Goal: Information Seeking & Learning: Learn about a topic

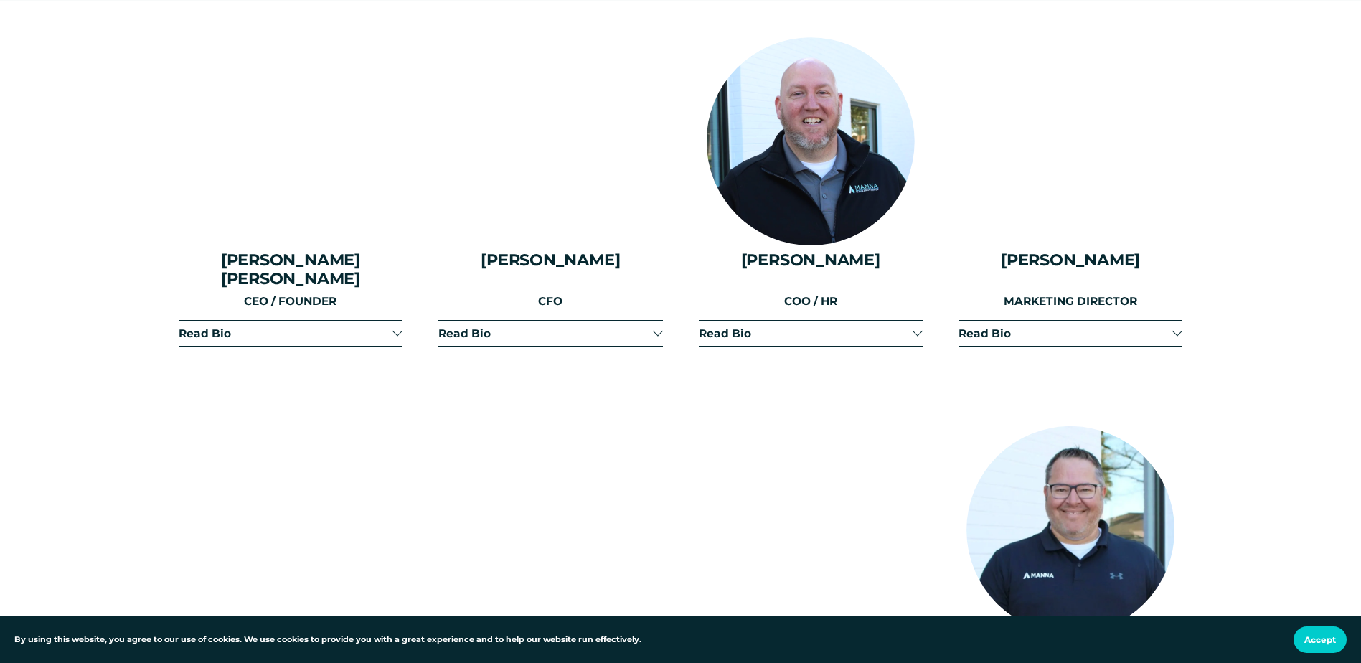
scroll to position [1837, 0]
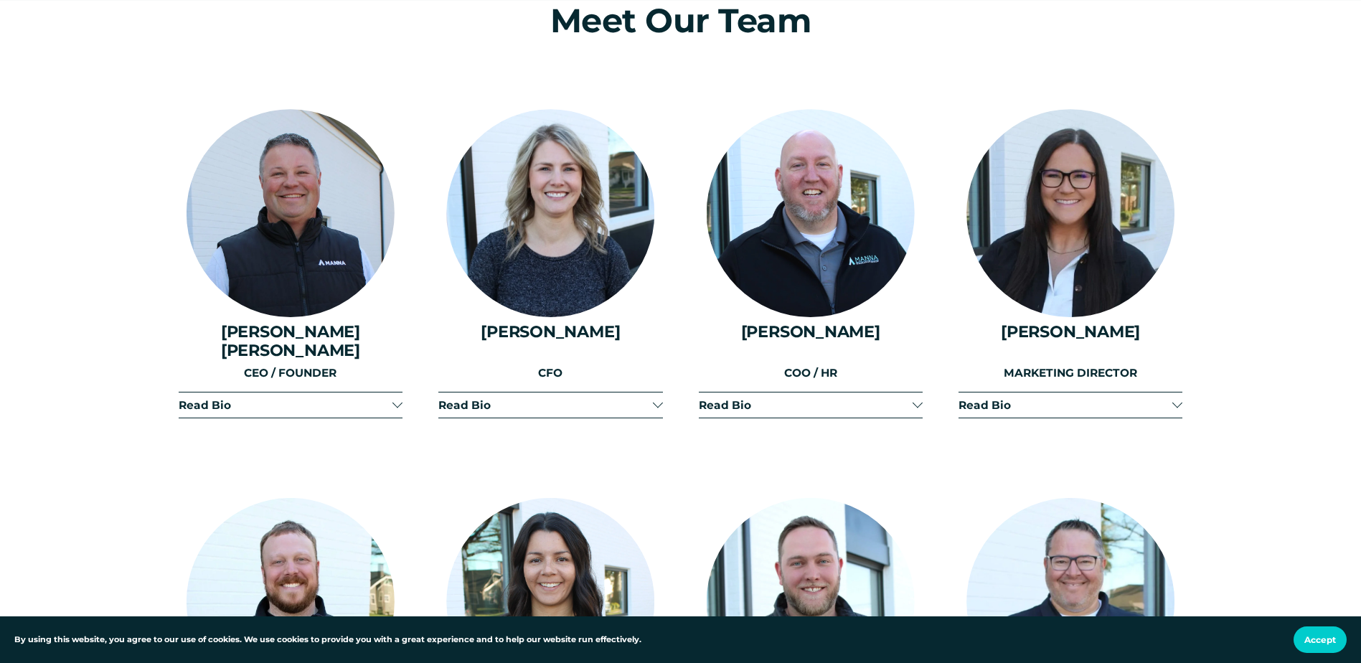
click at [278, 398] on span "Read Bio" at bounding box center [286, 405] width 214 height 14
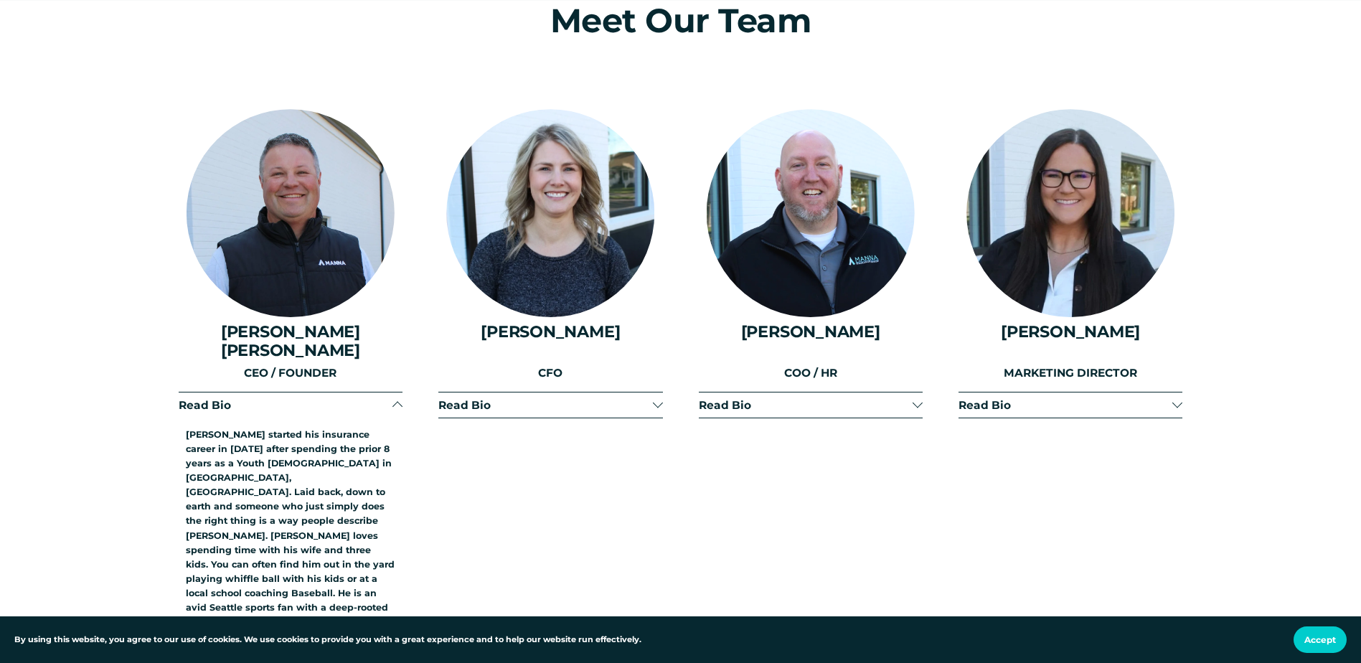
click at [278, 398] on span "Read Bio" at bounding box center [286, 405] width 214 height 14
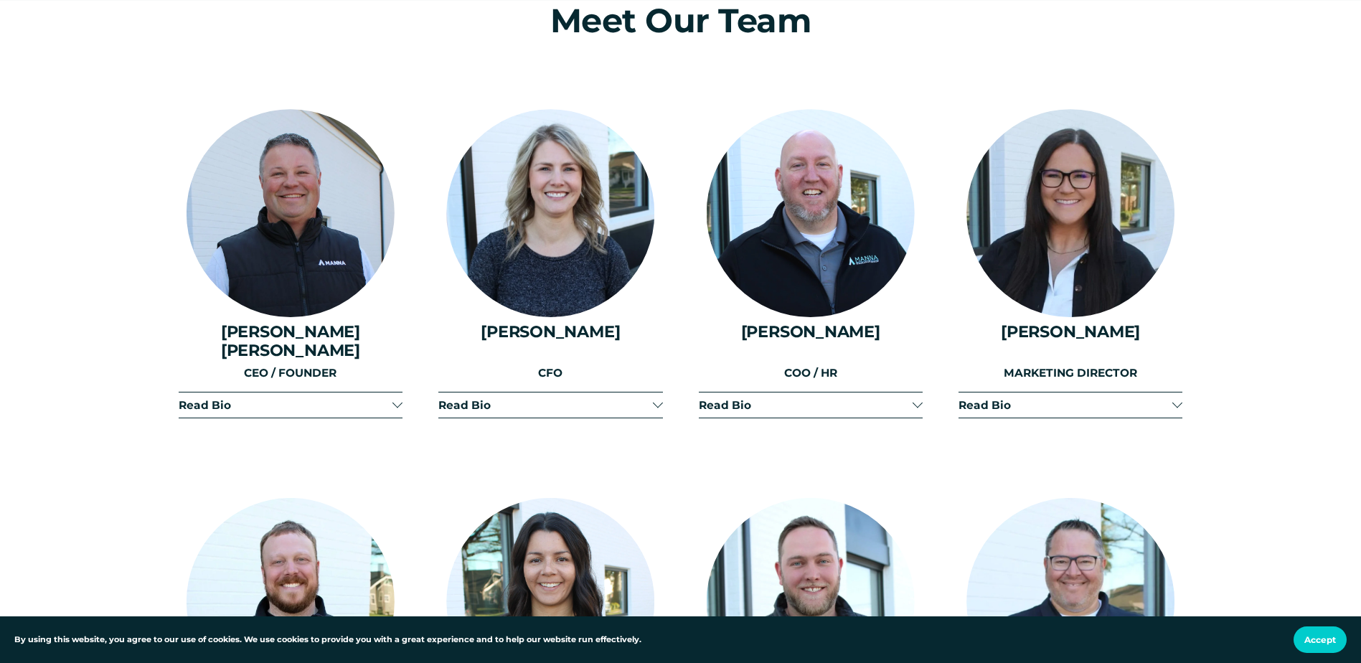
click at [278, 398] on span "Read Bio" at bounding box center [286, 405] width 214 height 14
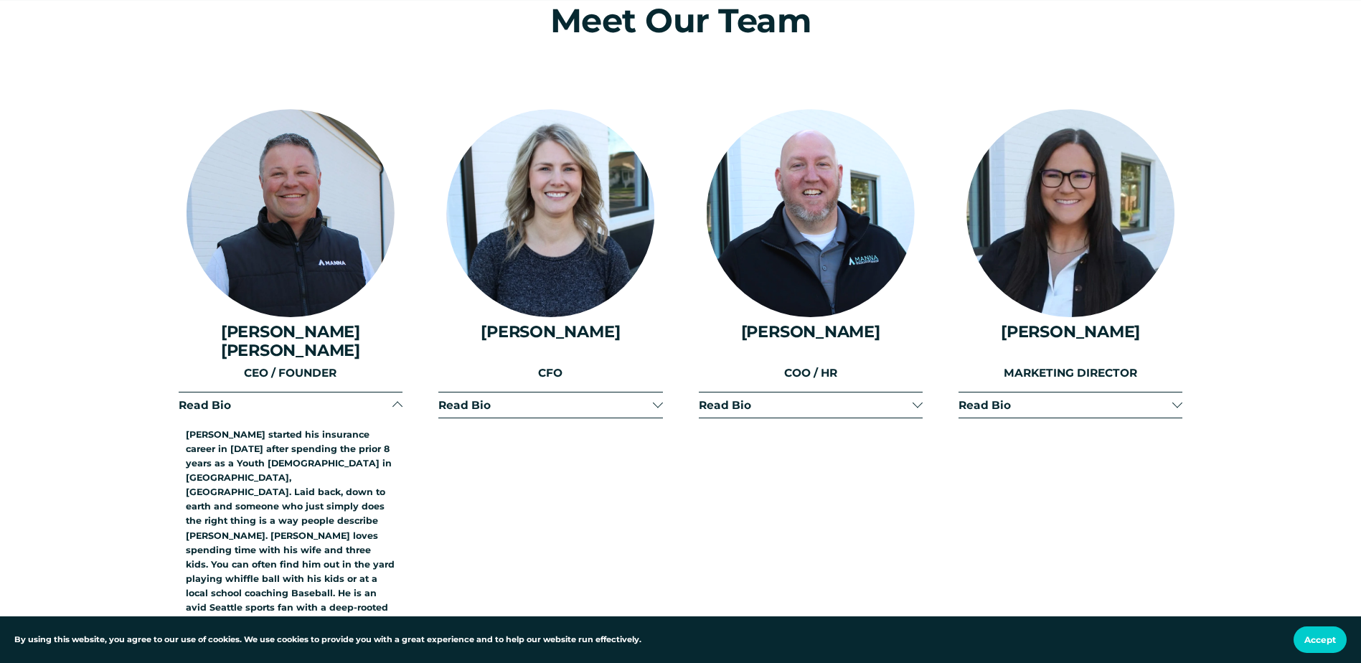
scroll to position [1980, 0]
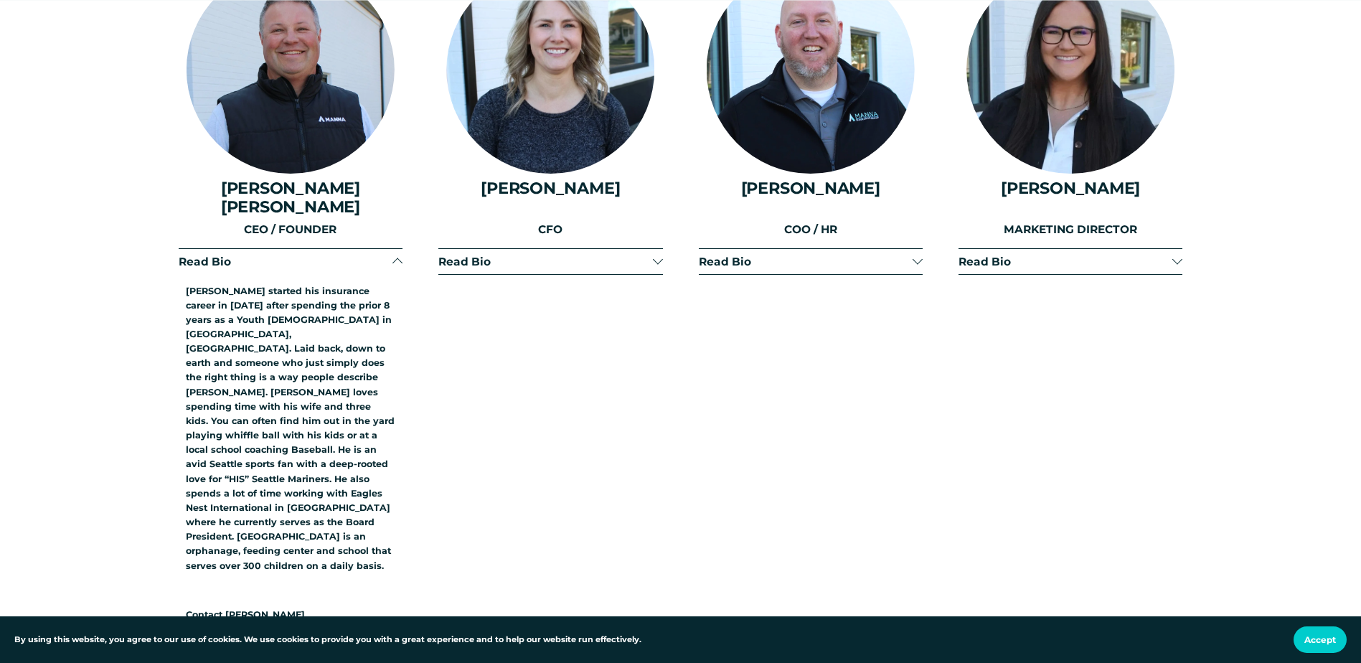
click at [772, 249] on button "Read Bio" at bounding box center [811, 261] width 224 height 25
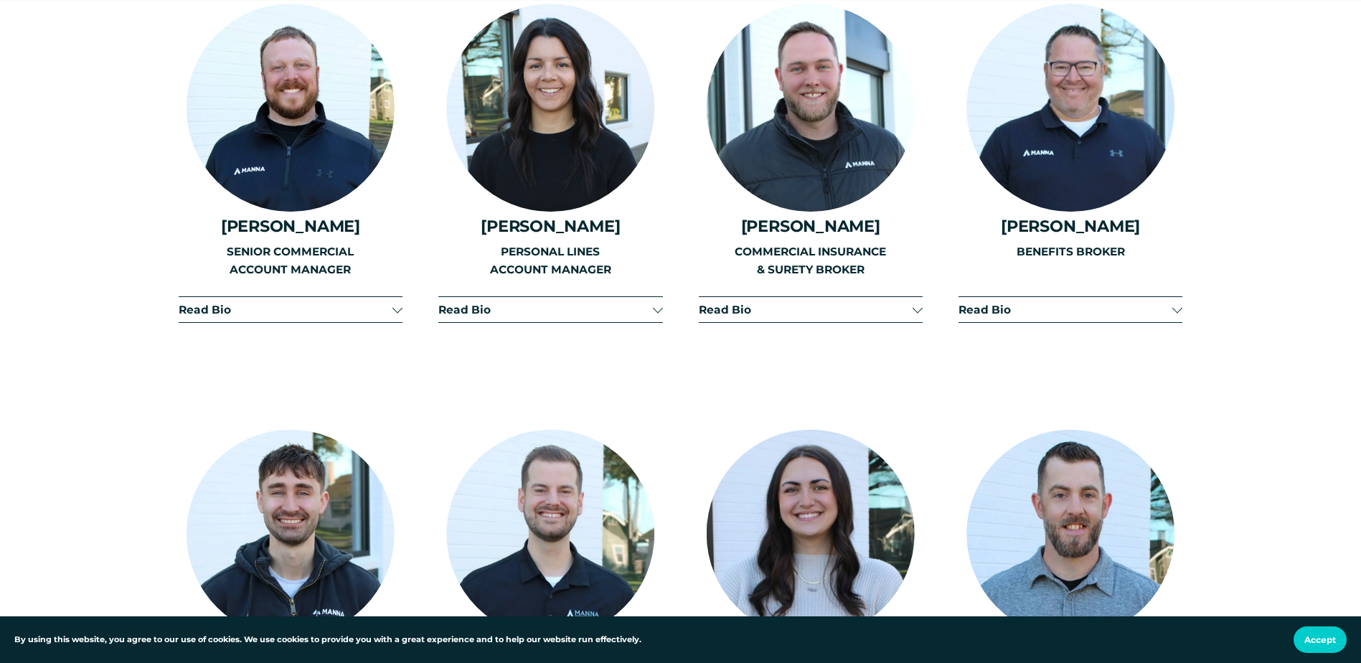
scroll to position [2698, 0]
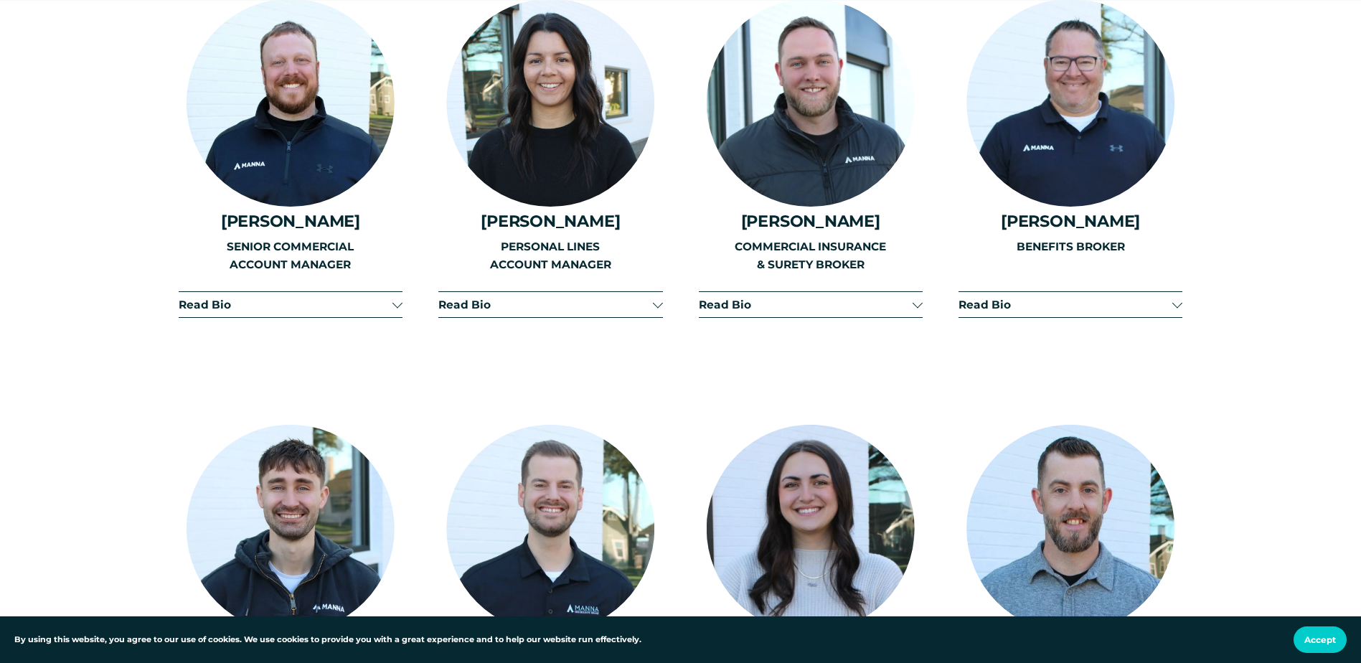
click at [779, 298] on span "Read Bio" at bounding box center [806, 305] width 214 height 14
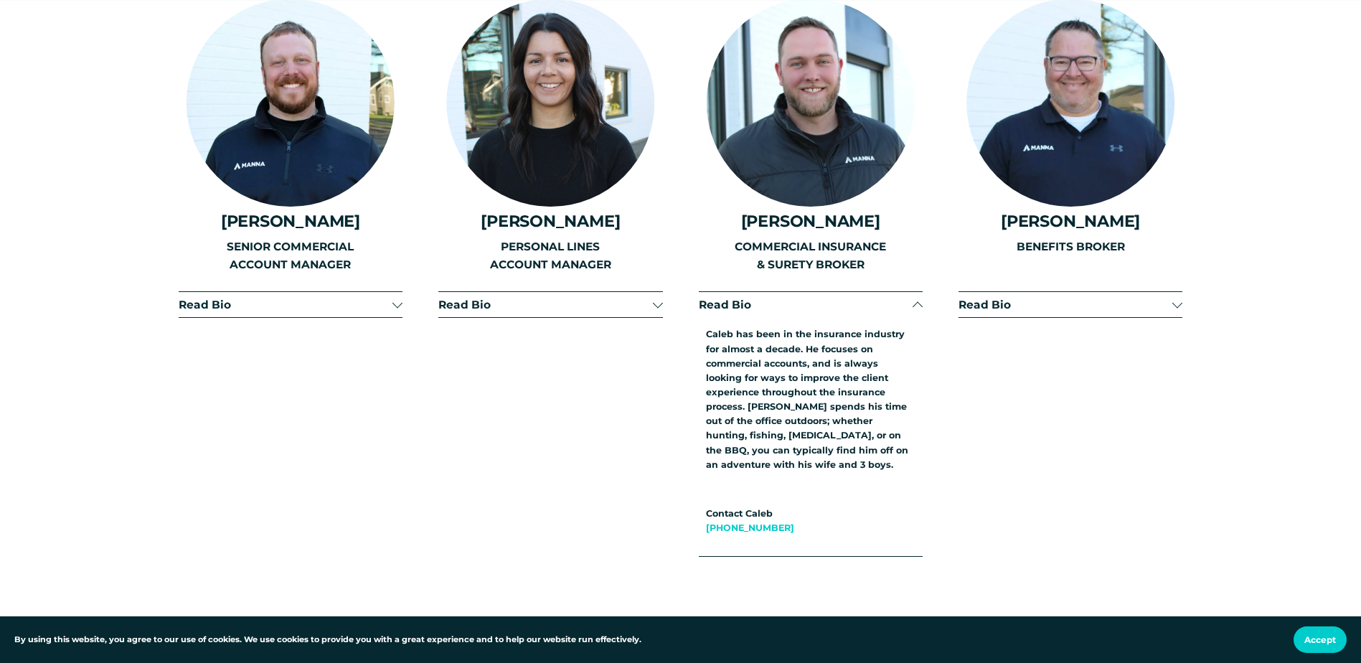
click at [388, 292] on button "Read Bio" at bounding box center [291, 304] width 224 height 25
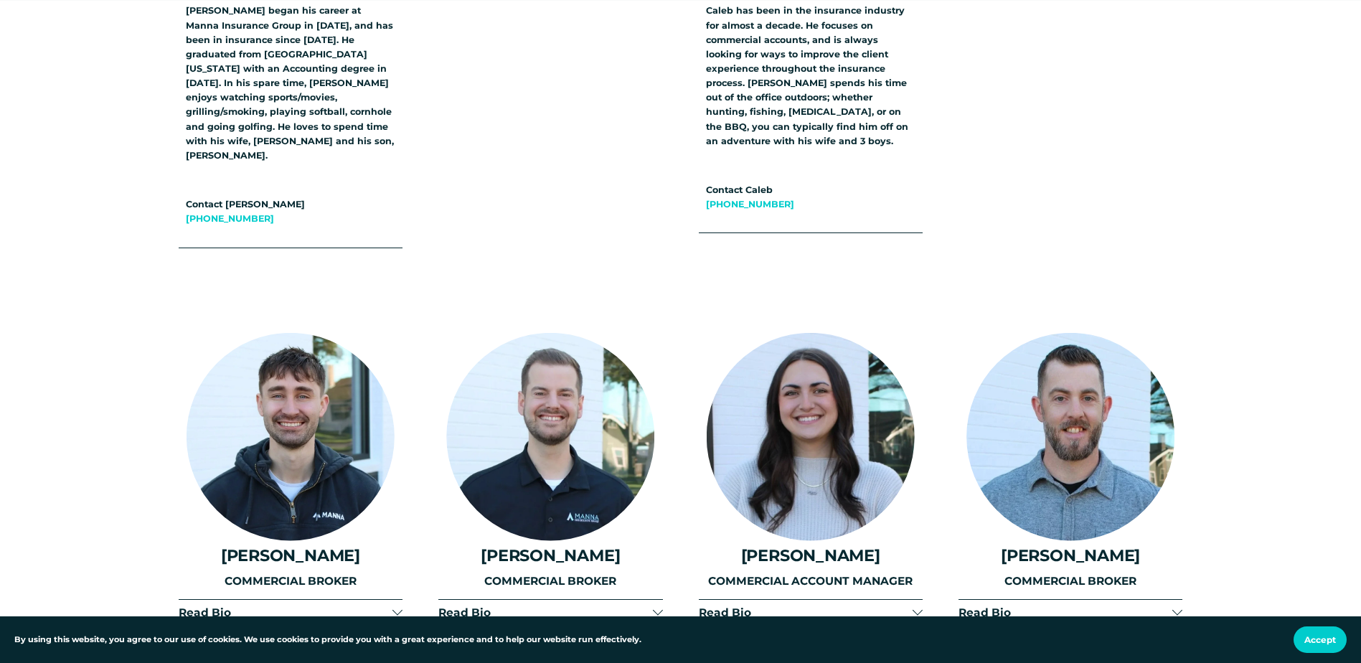
scroll to position [3056, 0]
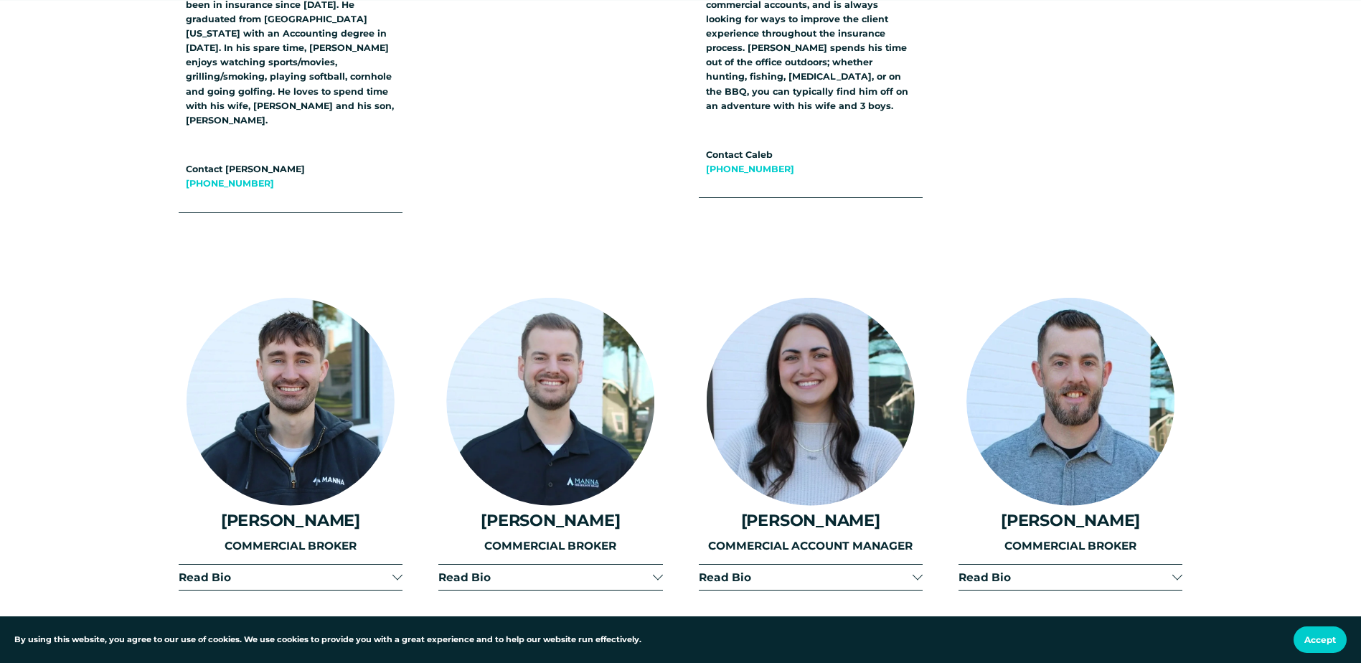
click at [1097, 564] on button "Read Bio" at bounding box center [1070, 576] width 224 height 25
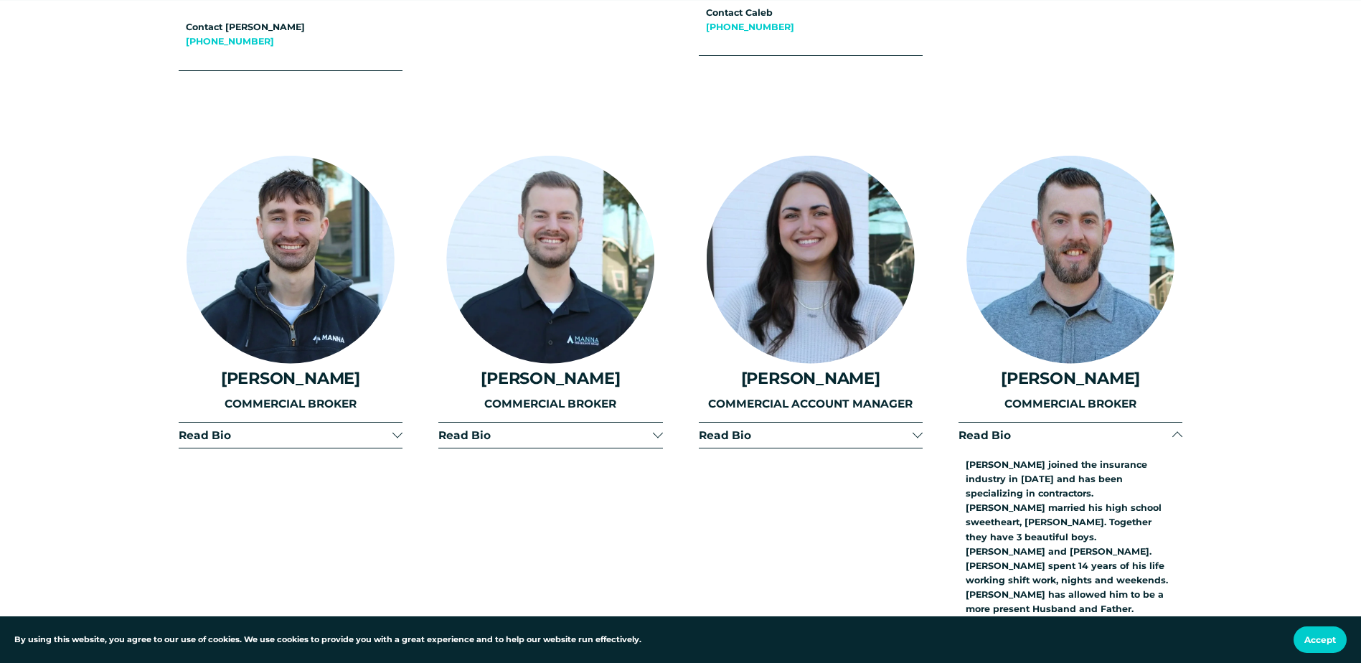
scroll to position [3200, 0]
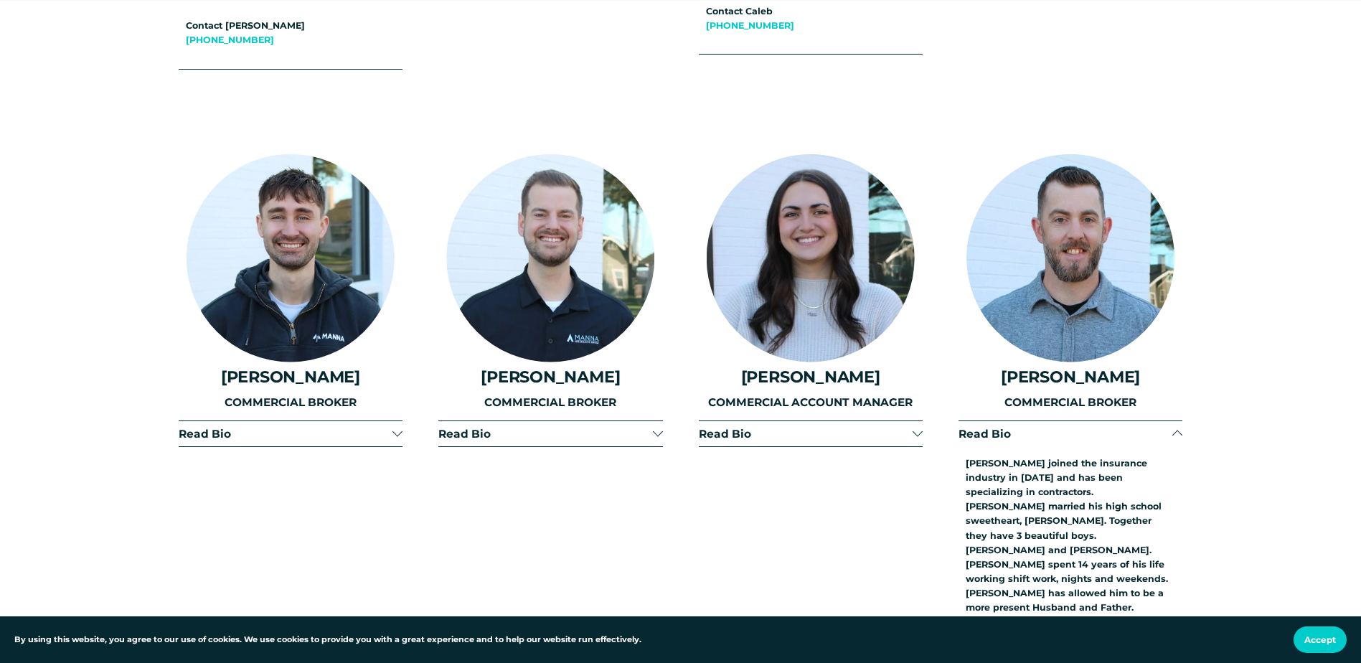
click at [864, 427] on span "Read Bio" at bounding box center [806, 434] width 214 height 14
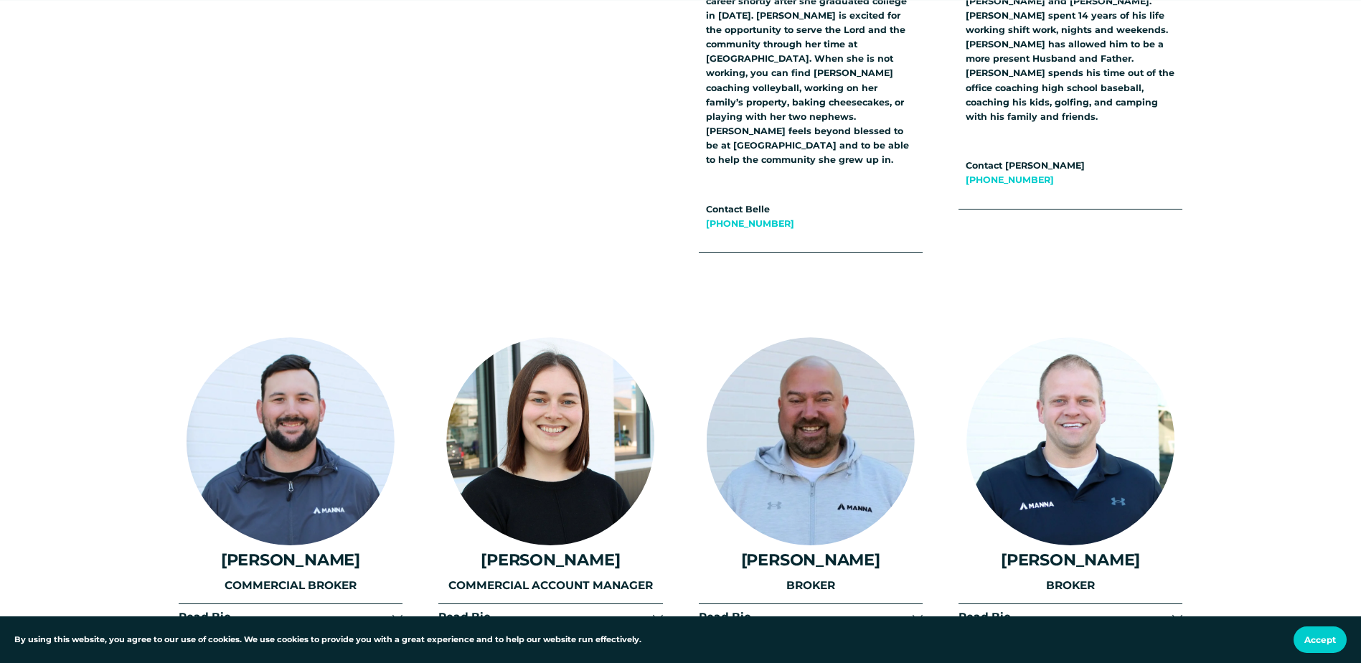
scroll to position [3774, 0]
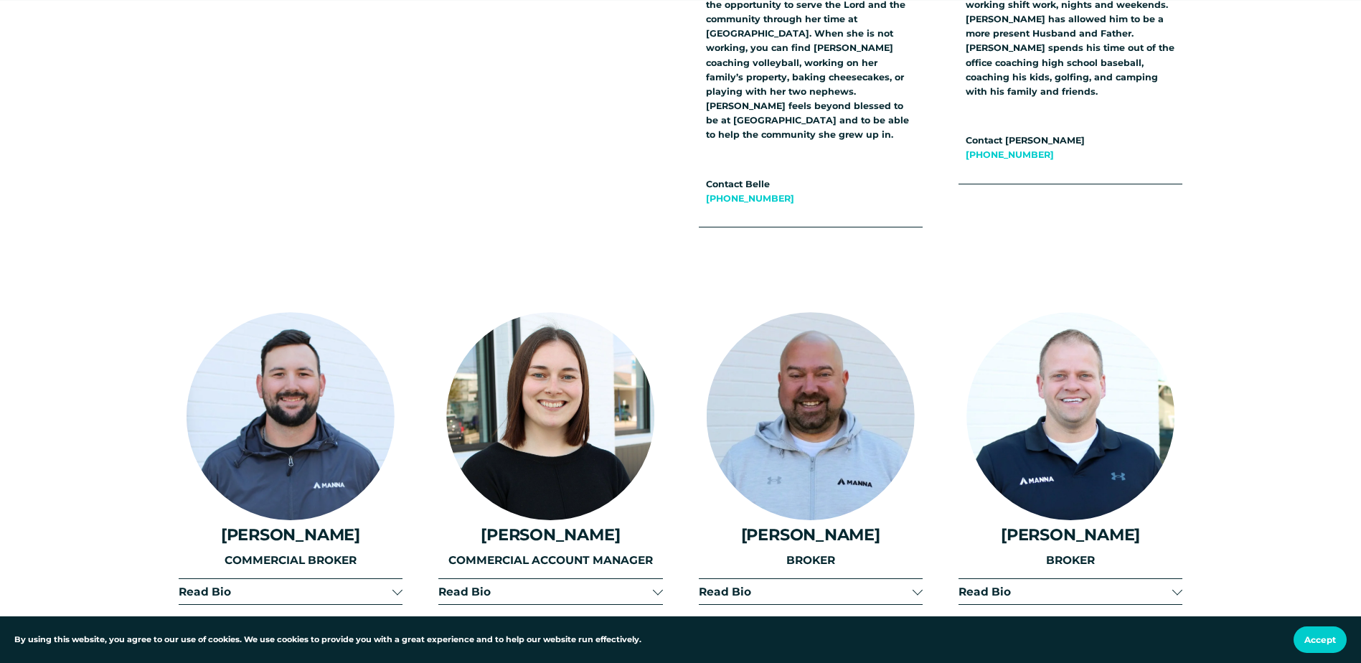
click at [357, 585] on span "Read Bio" at bounding box center [286, 592] width 214 height 14
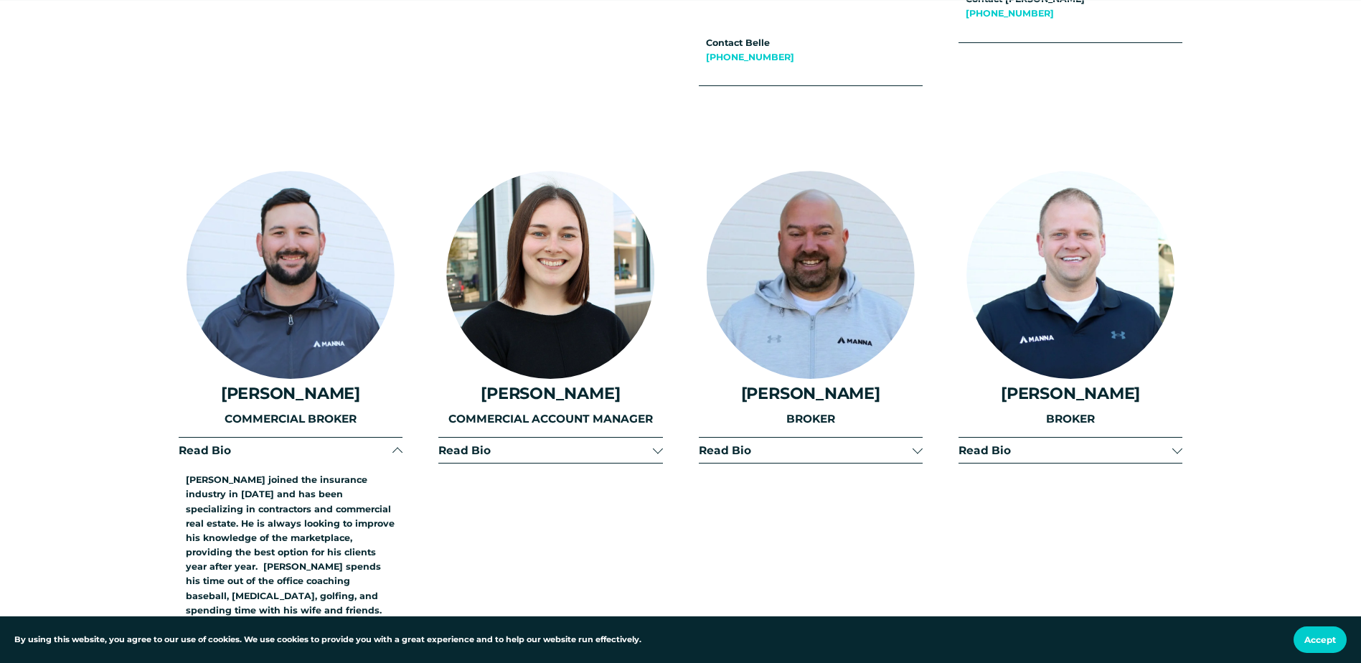
scroll to position [3917, 0]
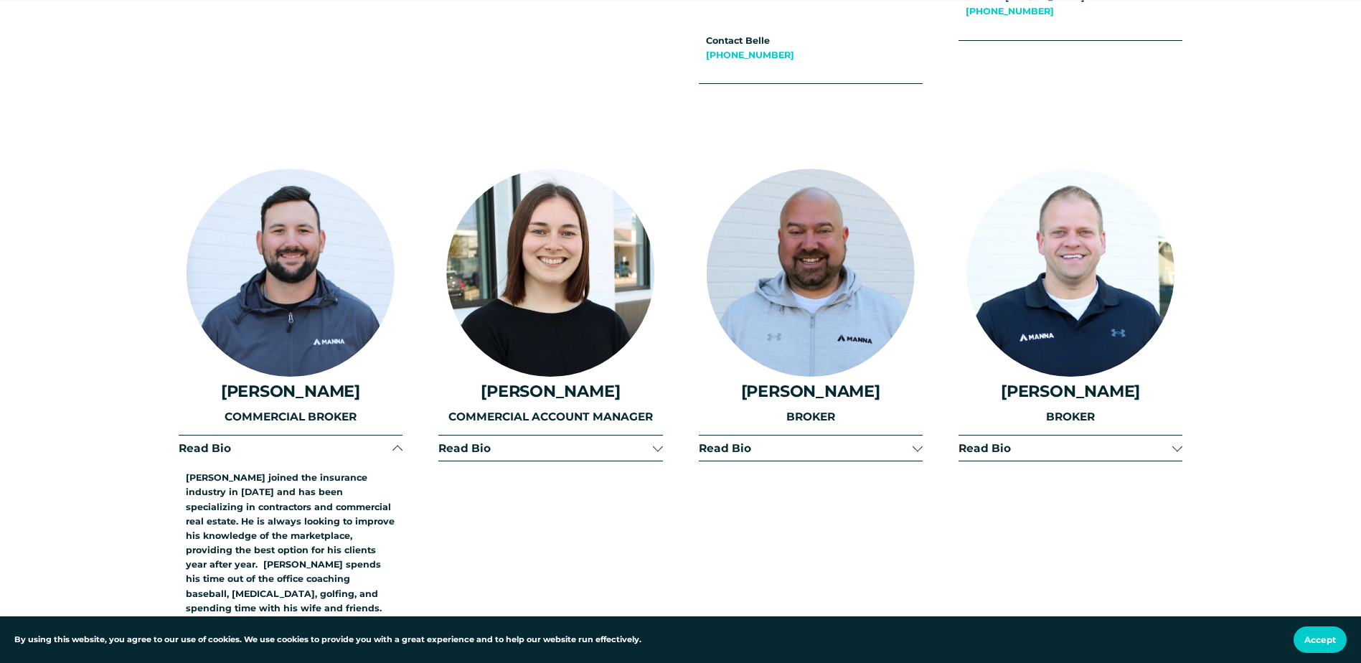
click at [463, 441] on span "Read Bio" at bounding box center [545, 448] width 214 height 14
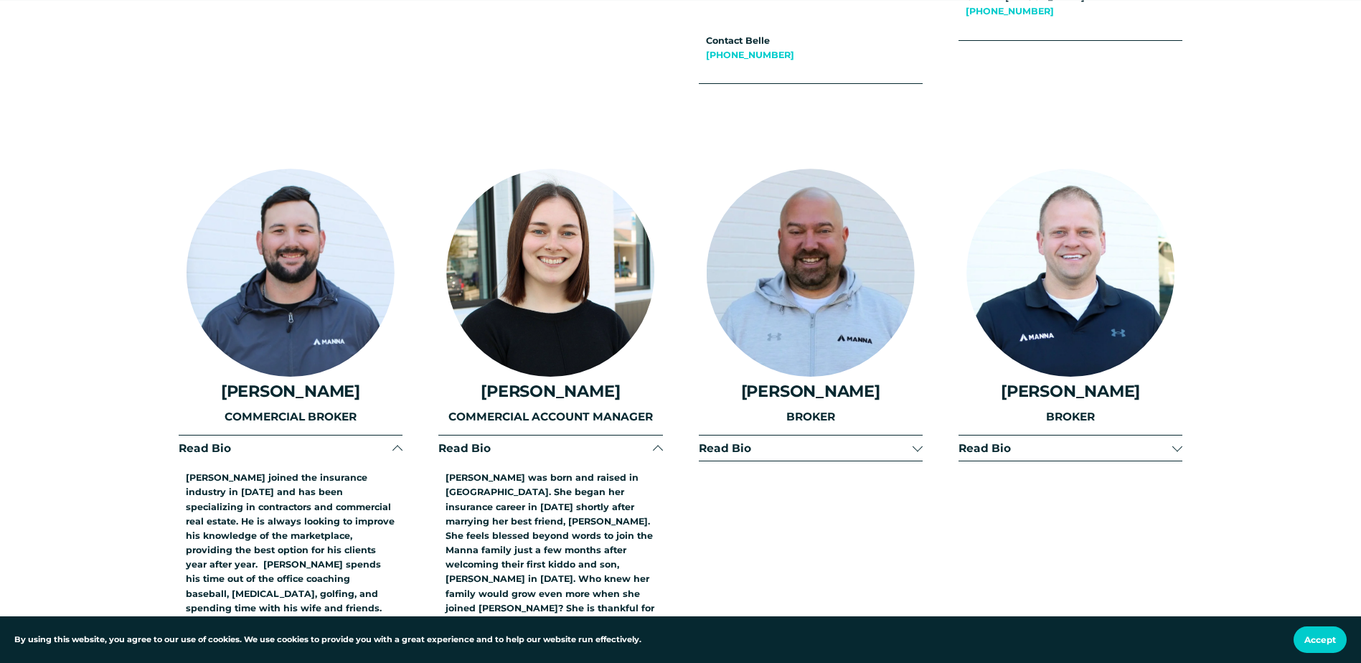
click at [1087, 441] on span "Read Bio" at bounding box center [1065, 448] width 214 height 14
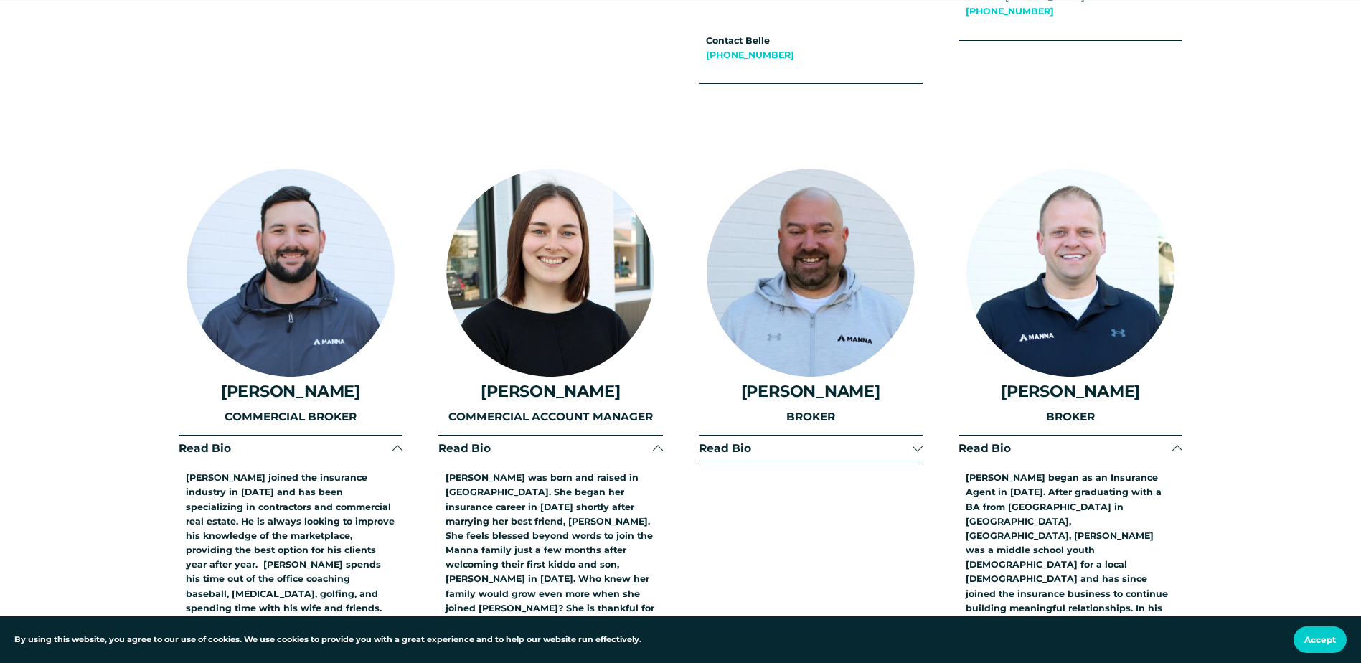
click at [1077, 471] on p "[PERSON_NAME] began as an Insurance Agent in [DATE]. After graduating with a BA…" at bounding box center [1069, 601] width 209 height 260
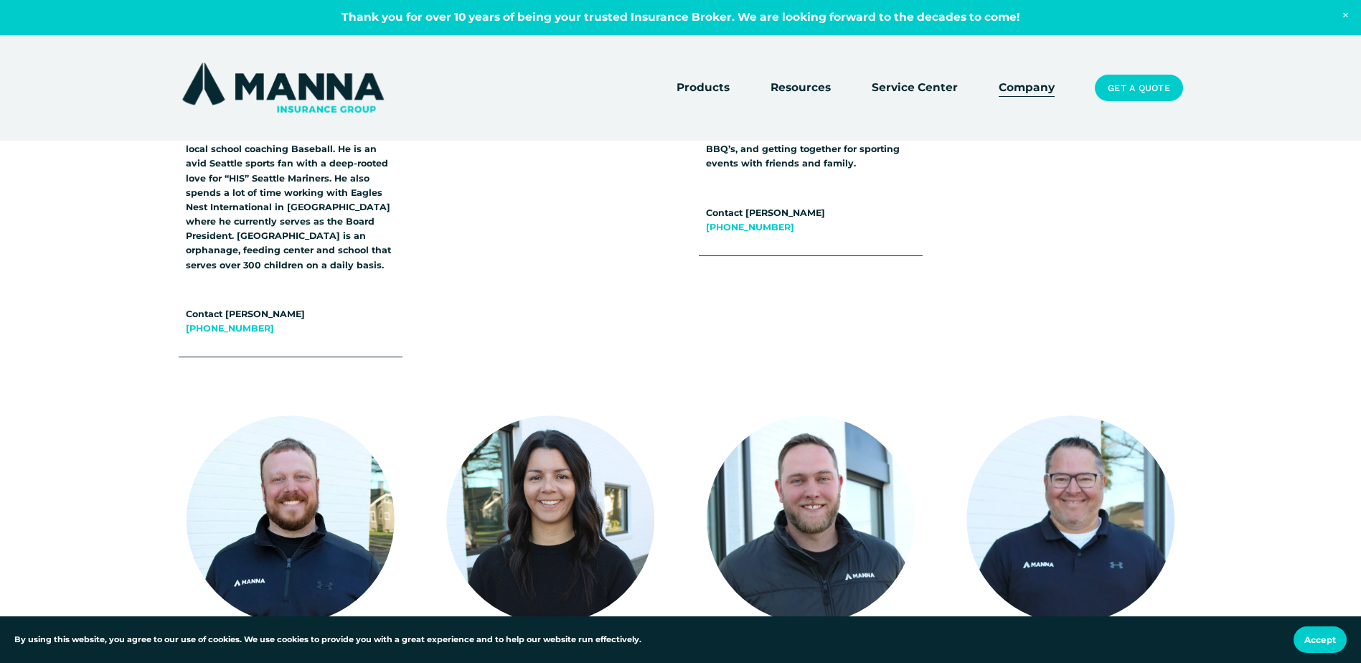
scroll to position [1994, 0]
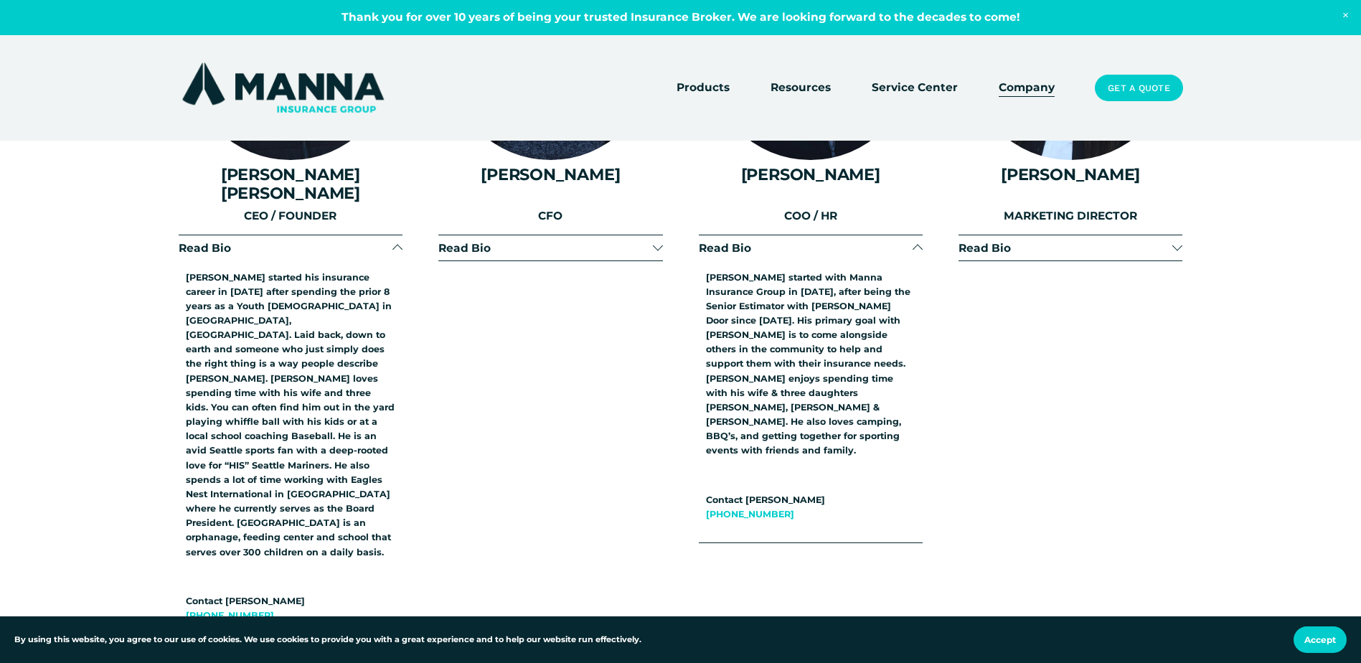
click at [564, 241] on span "Read Bio" at bounding box center [545, 248] width 214 height 14
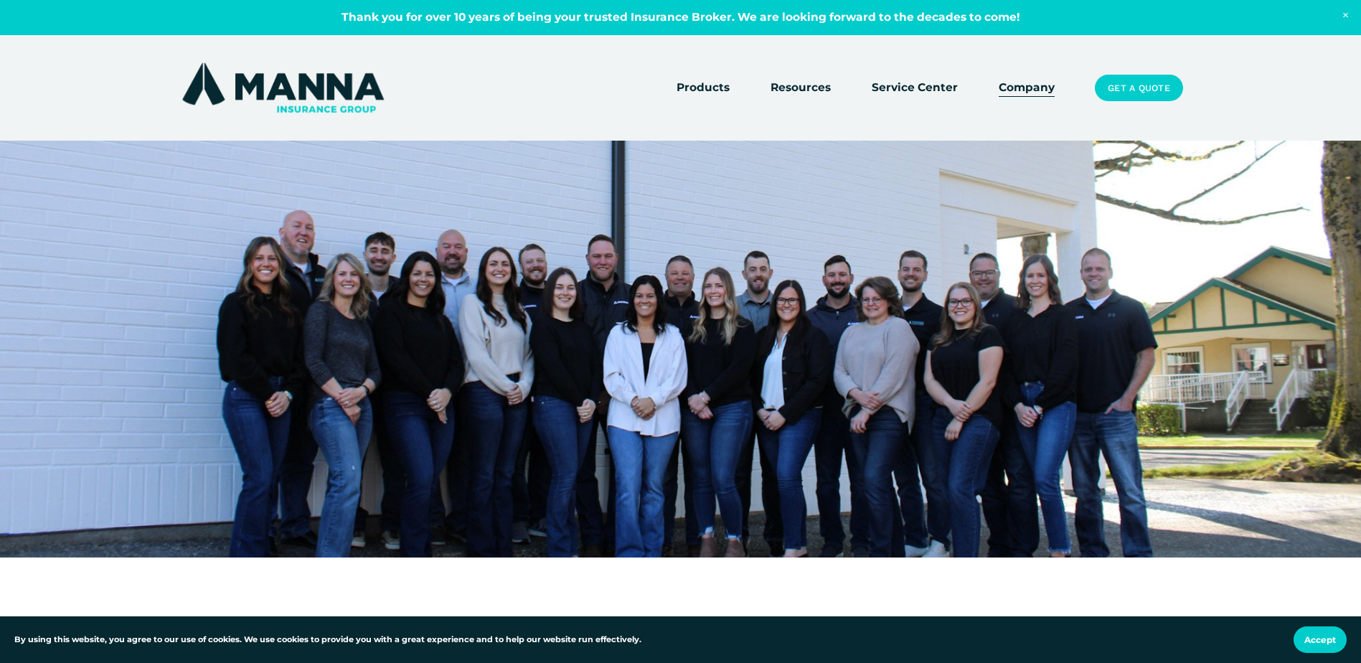
scroll to position [631, 0]
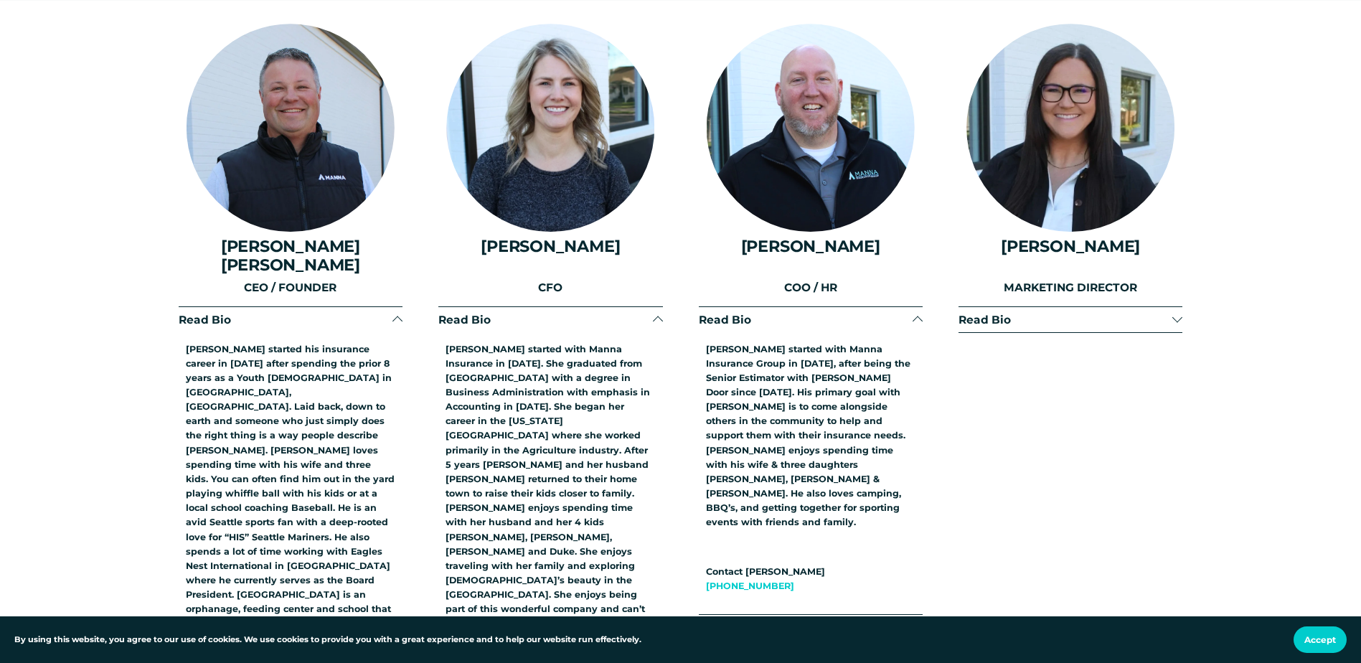
click at [315, 342] on p "[PERSON_NAME] started his insurance career in [DATE] after spending the prior 8…" at bounding box center [290, 486] width 209 height 289
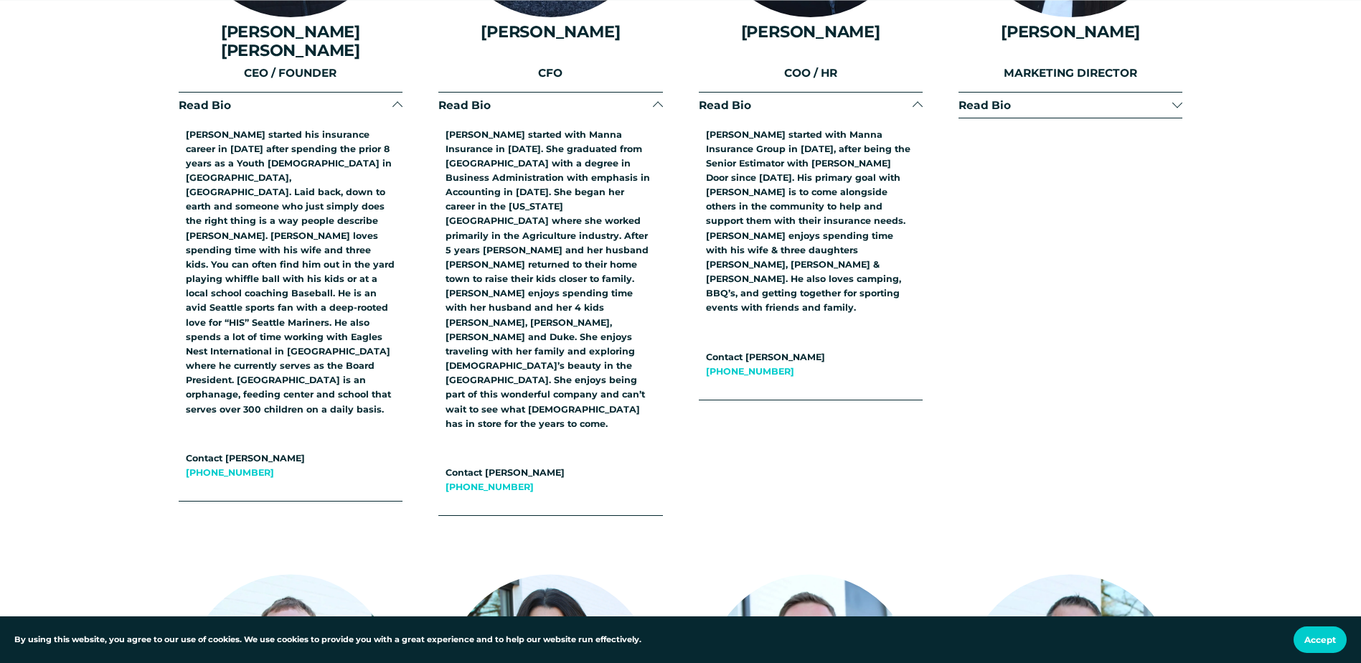
scroll to position [2137, 0]
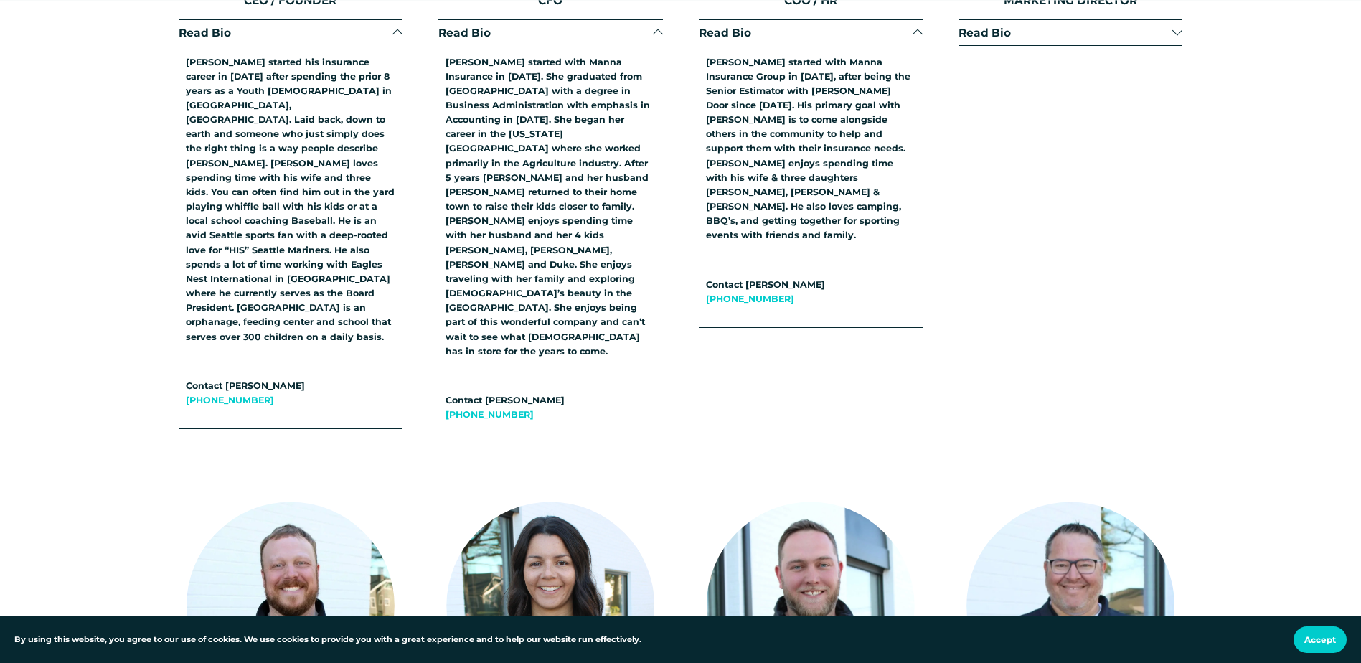
click at [983, 29] on button "Read Bio" at bounding box center [1070, 32] width 224 height 25
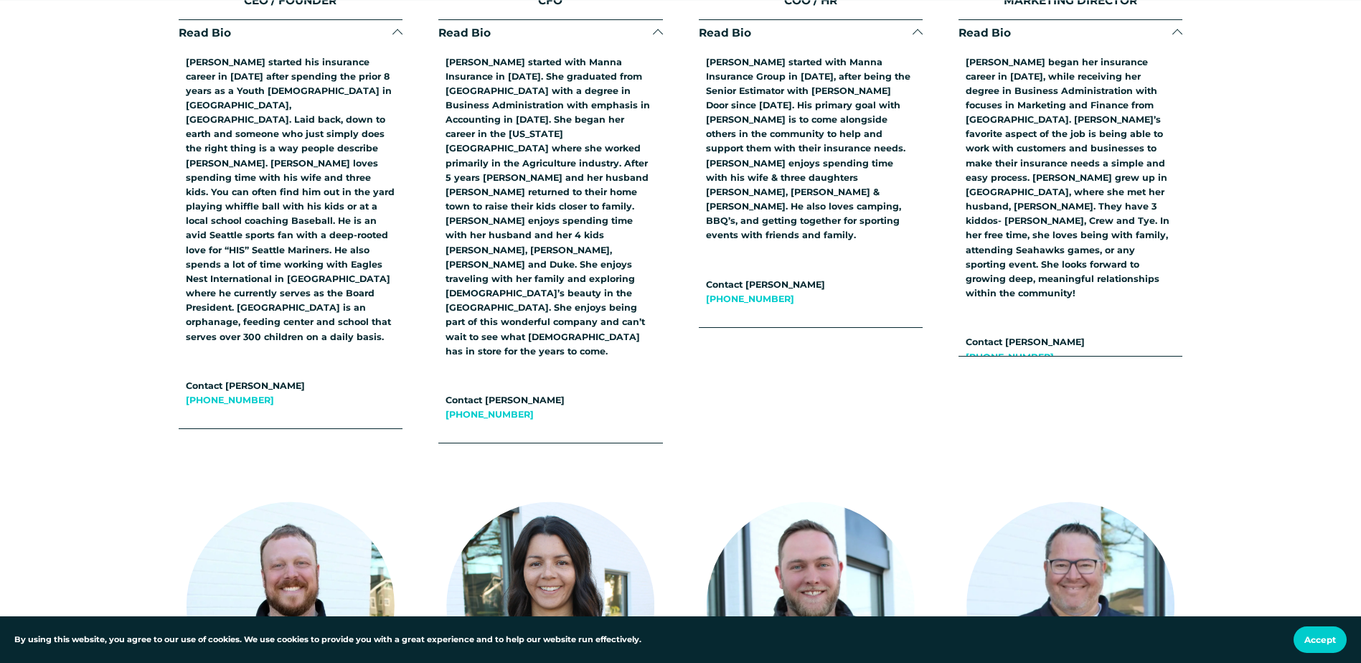
scroll to position [2711, 0]
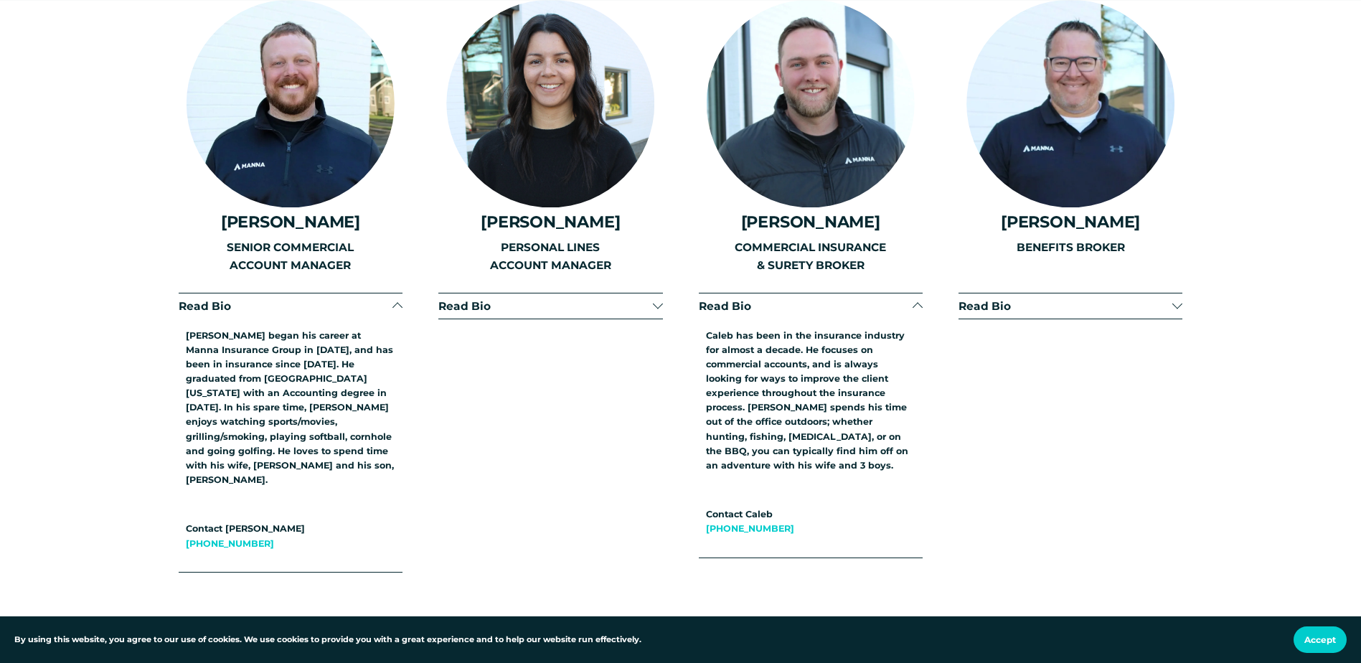
click at [1046, 299] on span "Read Bio" at bounding box center [1065, 306] width 214 height 14
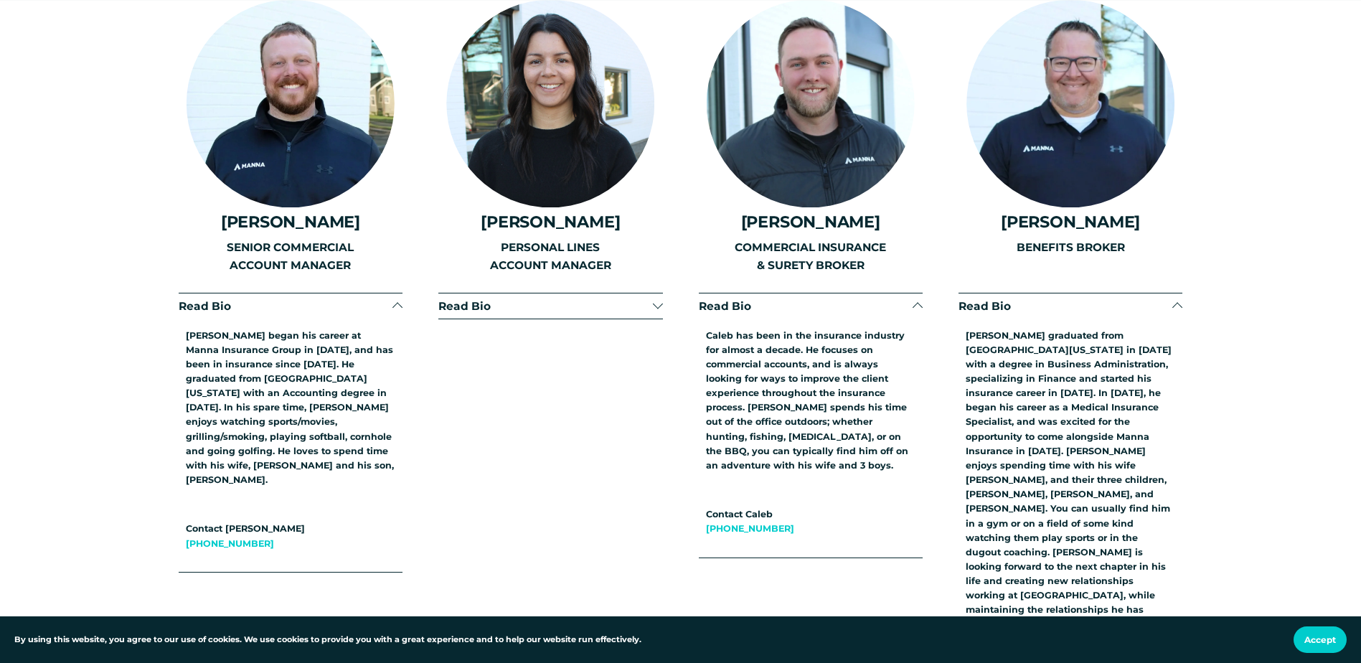
click at [597, 299] on span "Read Bio" at bounding box center [545, 306] width 214 height 14
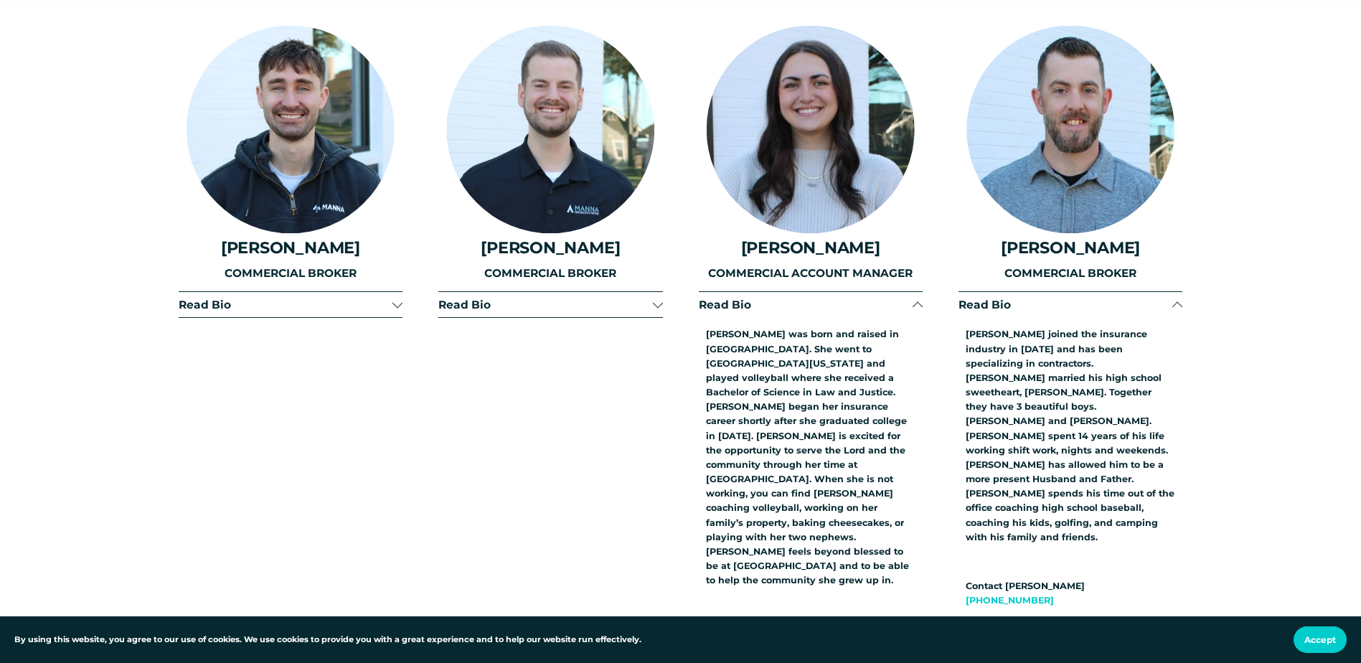
scroll to position [3500, 0]
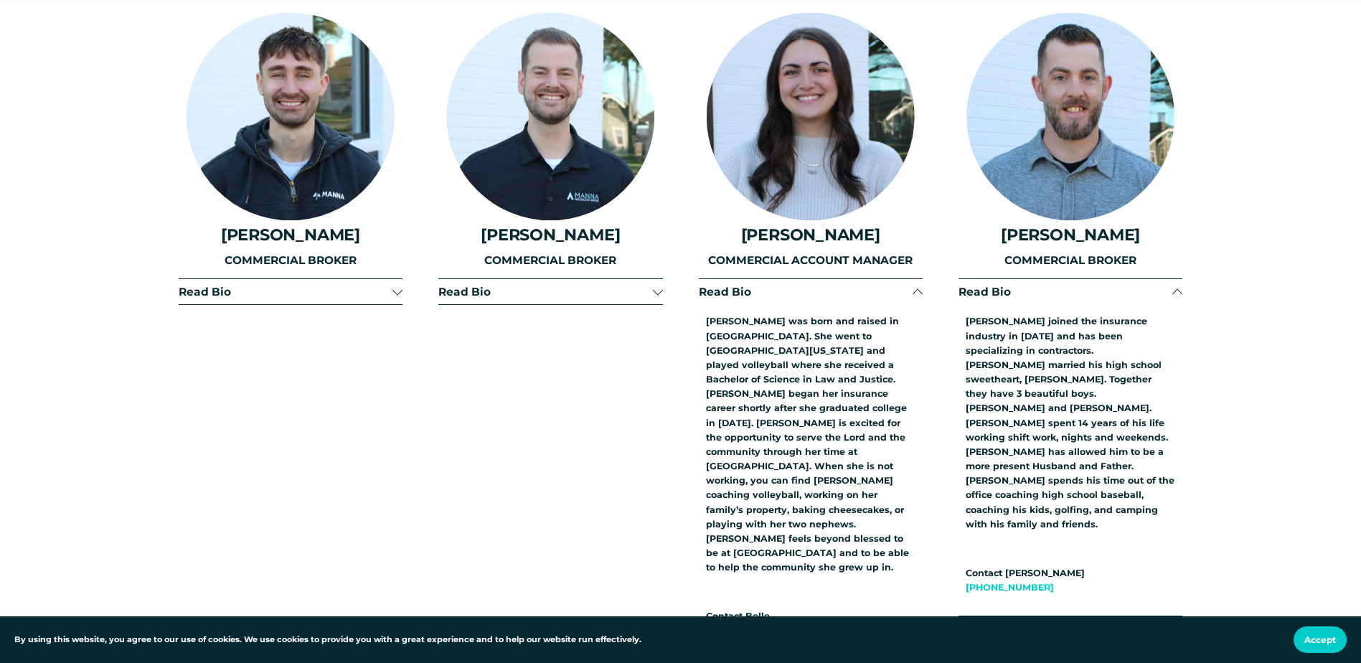
click at [564, 285] on span "Read Bio" at bounding box center [545, 292] width 214 height 14
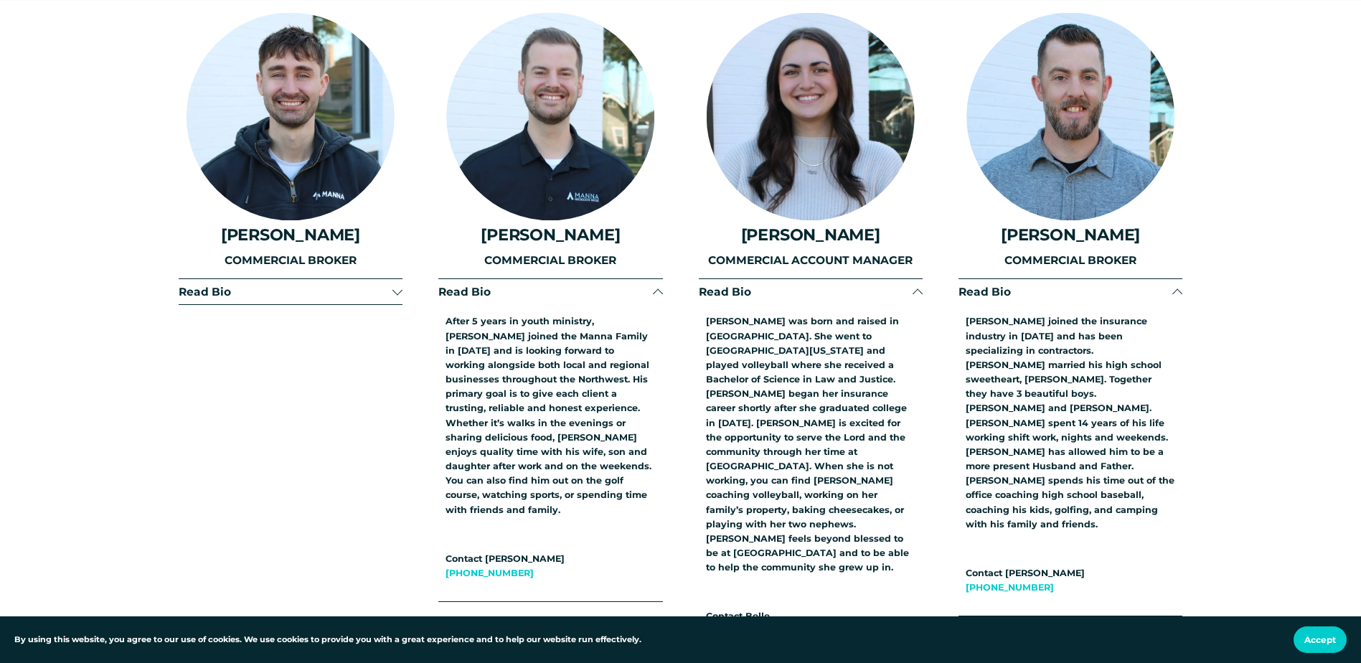
click at [278, 285] on span "Read Bio" at bounding box center [286, 292] width 214 height 14
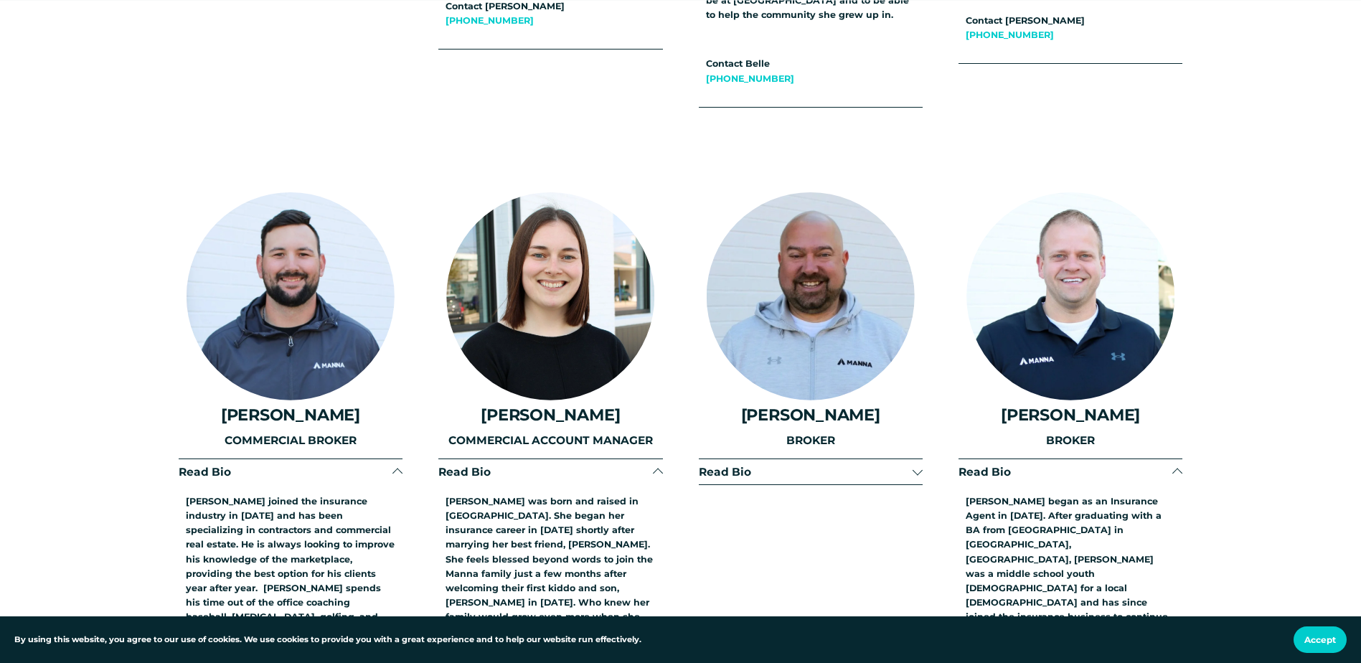
scroll to position [3985, 0]
